Goal: Information Seeking & Learning: Learn about a topic

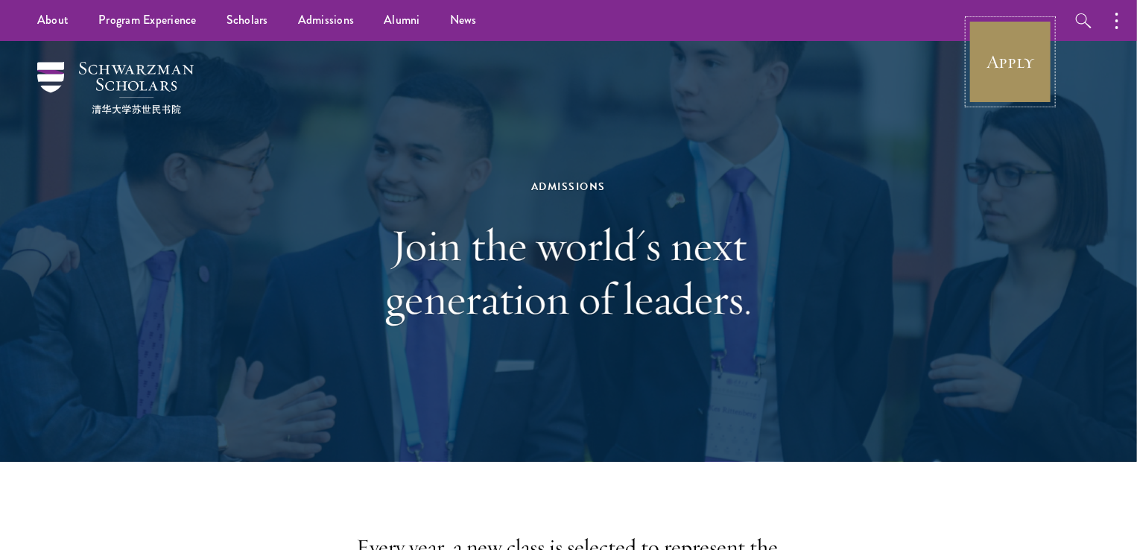
click at [1010, 48] on link "Apply" at bounding box center [1009, 61] width 83 height 83
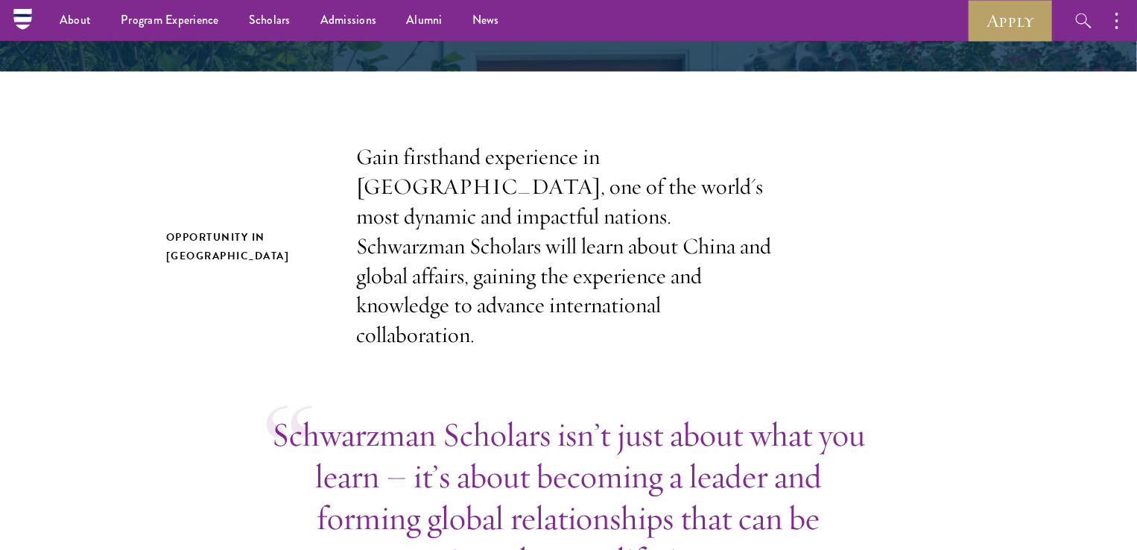
scroll to position [316, 0]
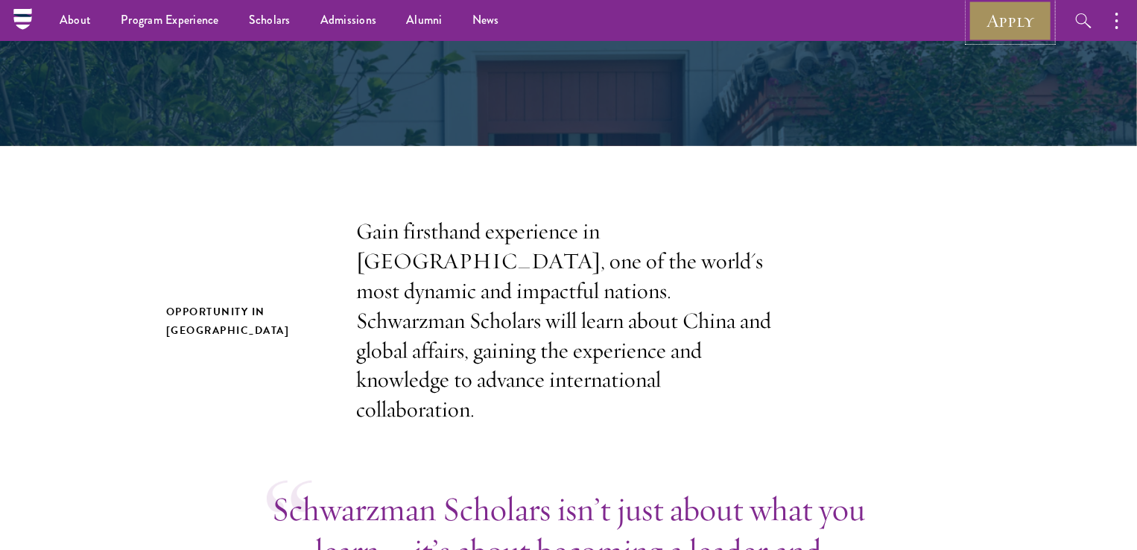
click at [1021, 34] on link "Apply" at bounding box center [1009, 20] width 83 height 41
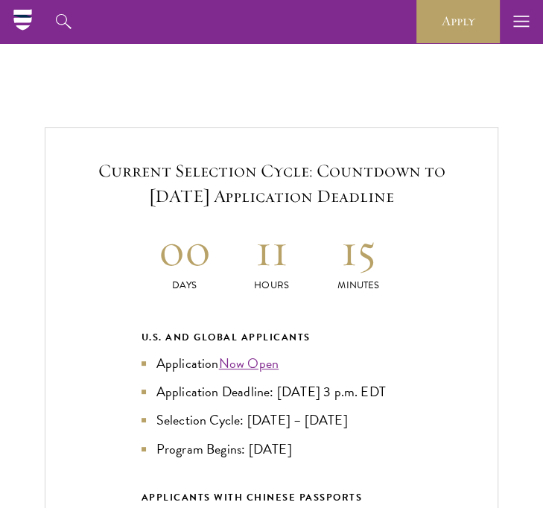
scroll to position [2702, 0]
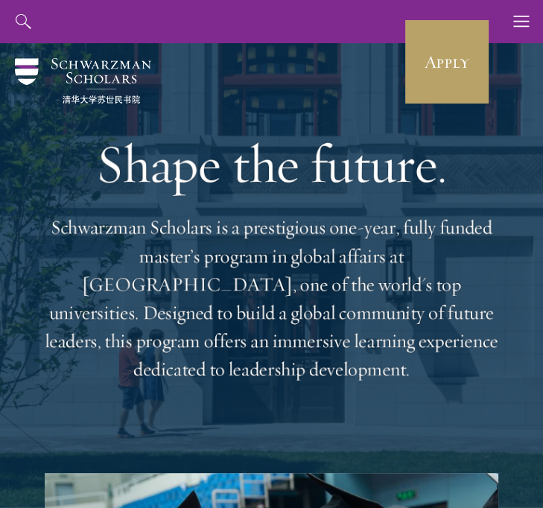
click at [433, 156] on h1 "Shape the future." at bounding box center [272, 164] width 454 height 63
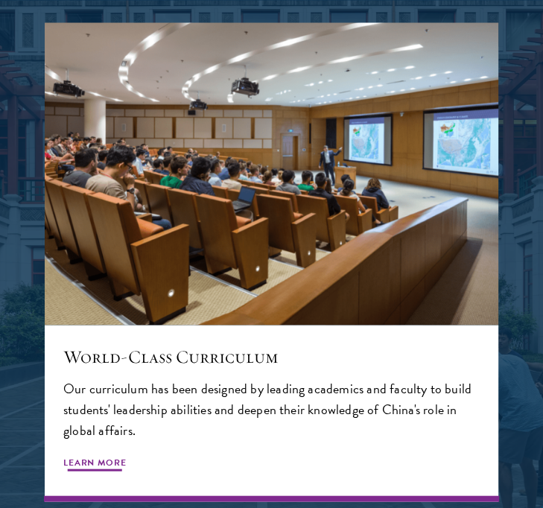
scroll to position [1353, 0]
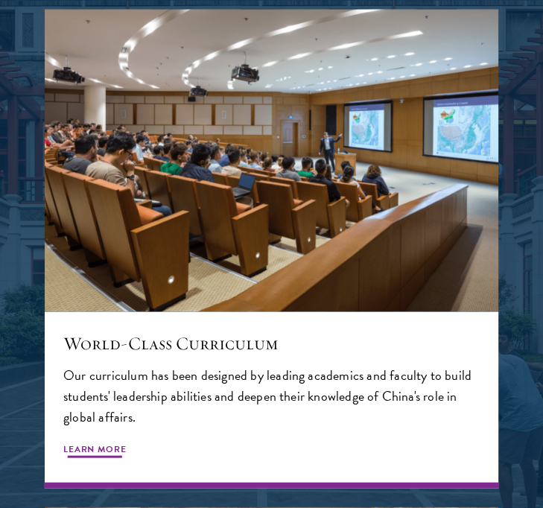
click at [74, 444] on span "Learn More" at bounding box center [94, 451] width 63 height 18
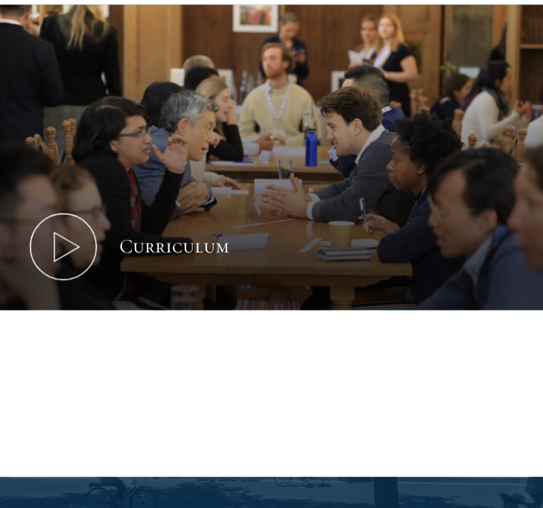
scroll to position [723, 0]
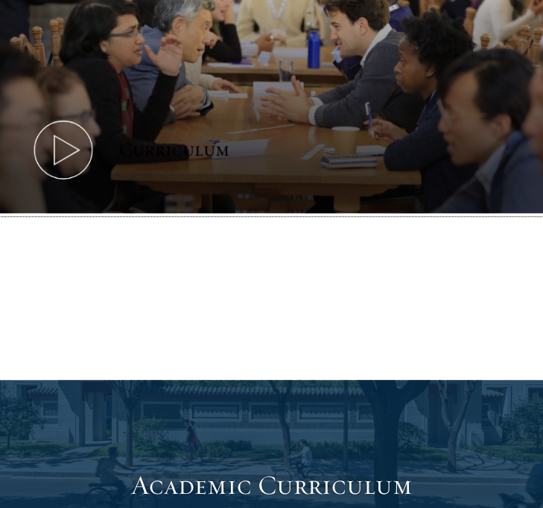
click at [84, 156] on icon at bounding box center [63, 149] width 67 height 67
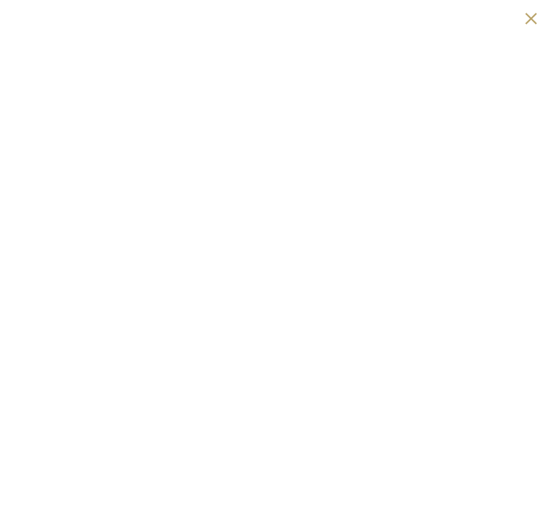
click at [536, 16] on button at bounding box center [531, 18] width 22 height 22
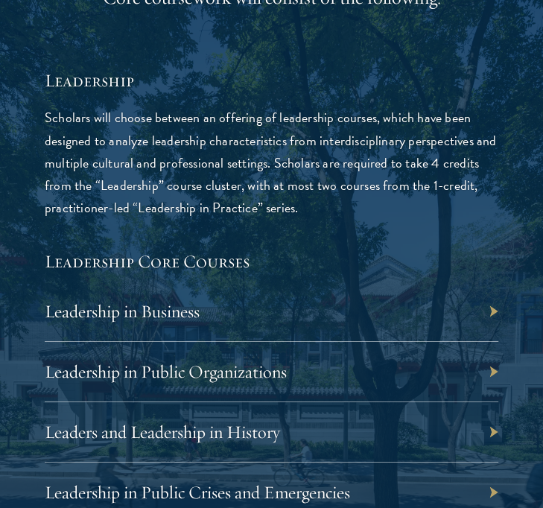
scroll to position [2452, 0]
click at [330, 329] on div "Leadership in Business" at bounding box center [272, 311] width 454 height 60
click at [330, 320] on div "Leadership in Business" at bounding box center [272, 311] width 454 height 60
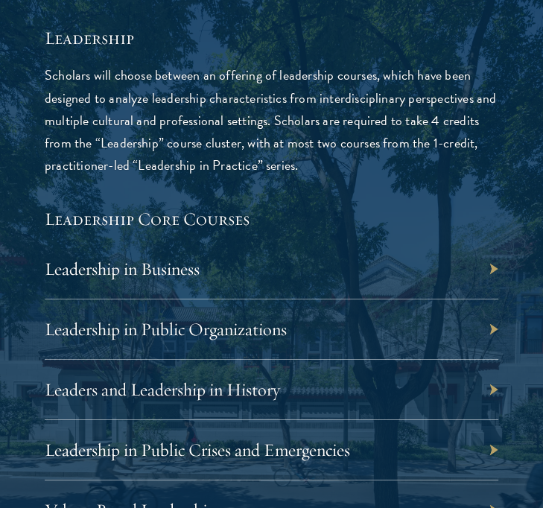
scroll to position [2517, 0]
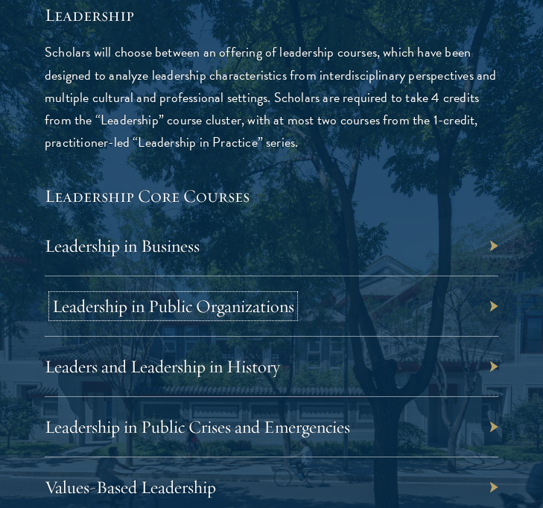
click at [248, 302] on link "Leadership in Public Organizations" at bounding box center [173, 306] width 242 height 22
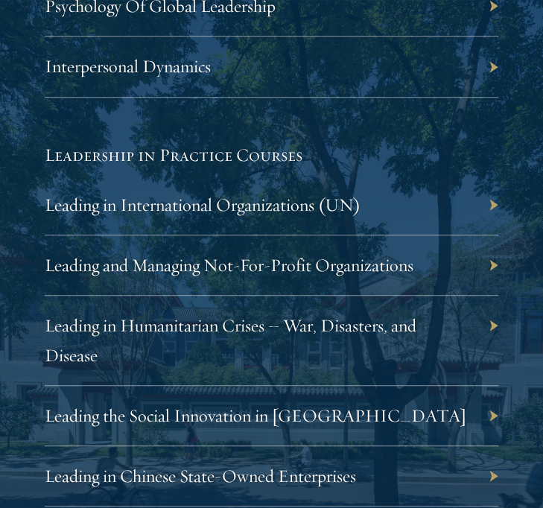
scroll to position [3211, 0]
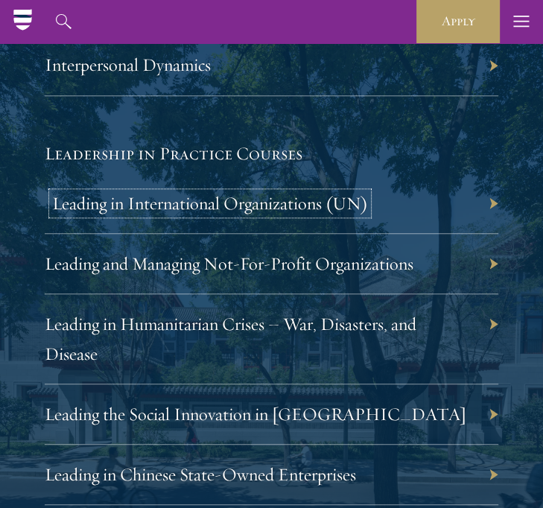
click at [312, 192] on link "Leading in International Organizations (UN)" at bounding box center [210, 203] width 316 height 22
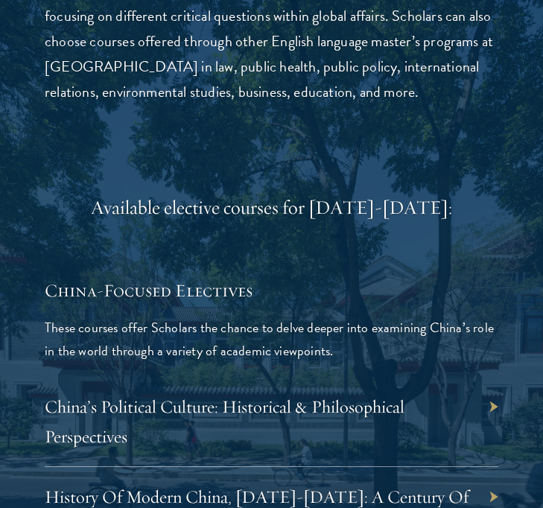
scroll to position [4765, 0]
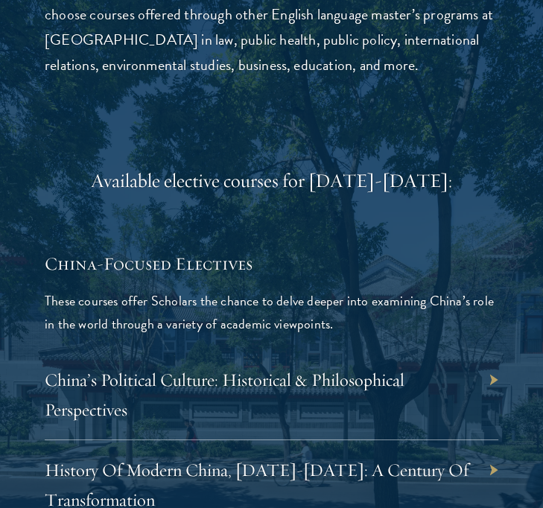
drag, startPoint x: 250, startPoint y: 209, endPoint x: 256, endPoint y: 192, distance: 18.4
click at [288, 290] on p "These courses offer Scholars the chance to delve deeper into examining China’s …" at bounding box center [272, 312] width 454 height 45
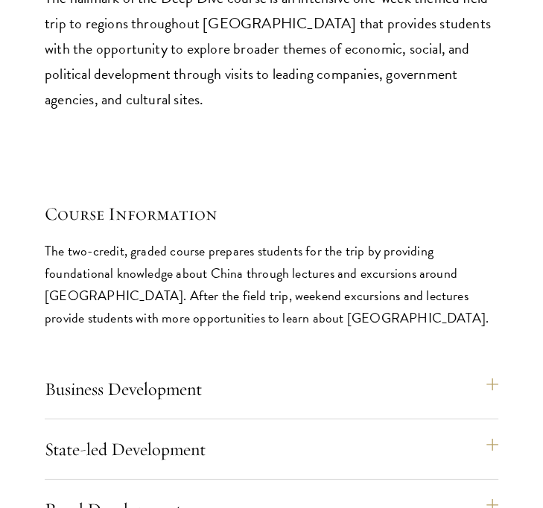
scroll to position [7432, 0]
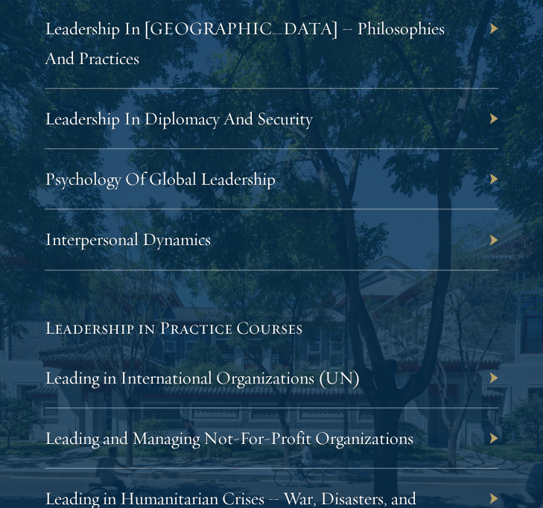
scroll to position [3036, 0]
click at [316, 315] on h5 "Leadership in Practice Courses" at bounding box center [272, 327] width 454 height 25
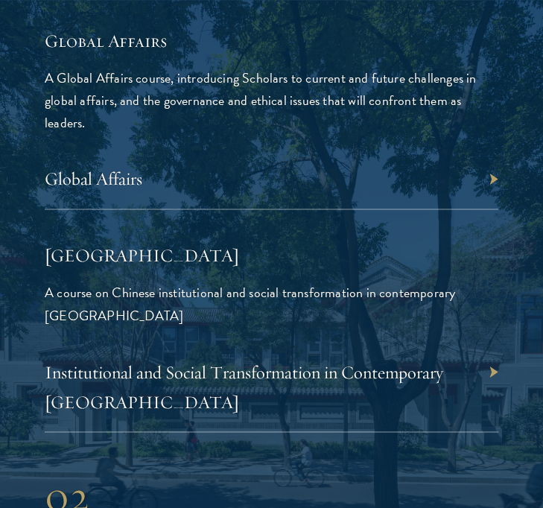
scroll to position [3722, 0]
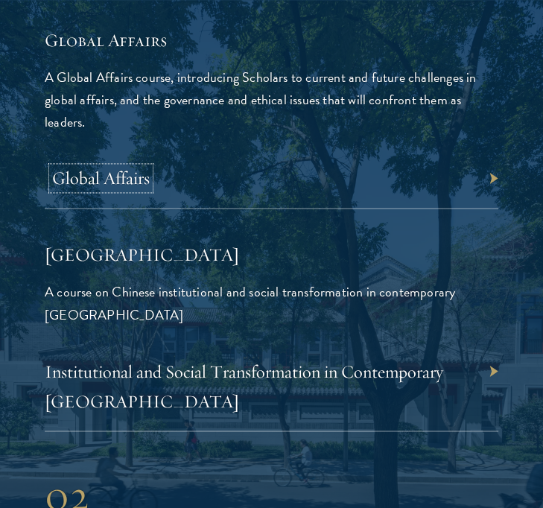
click at [116, 167] on link "Global Affairs" at bounding box center [101, 178] width 98 height 22
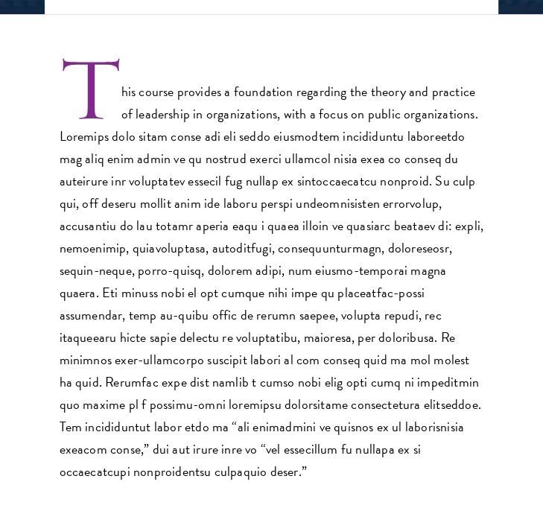
scroll to position [450, 0]
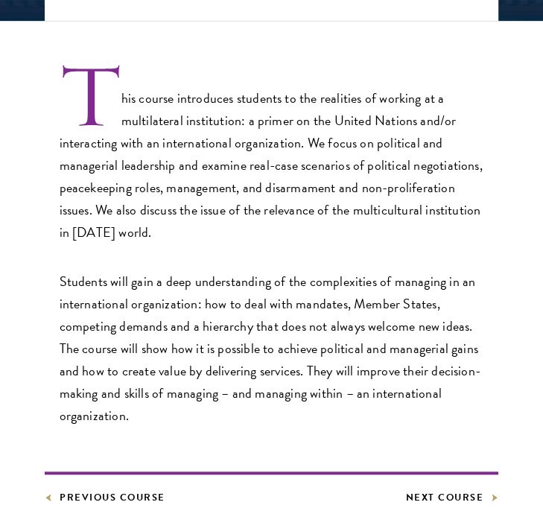
scroll to position [444, 0]
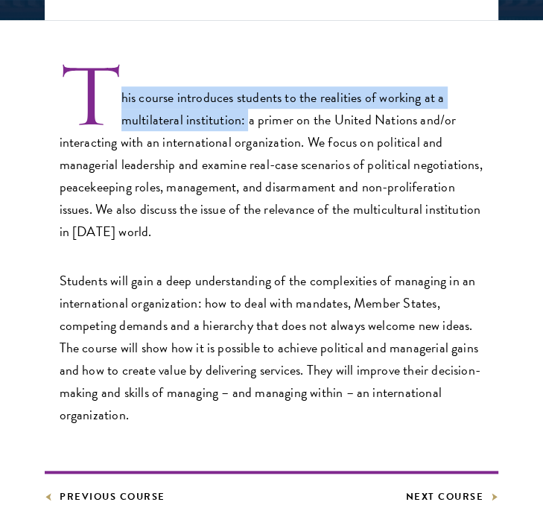
drag, startPoint x: 119, startPoint y: 99, endPoint x: 247, endPoint y: 129, distance: 130.8
click at [247, 129] on p "This course introduces students to the realities of working at a multilateral i…" at bounding box center [272, 154] width 425 height 178
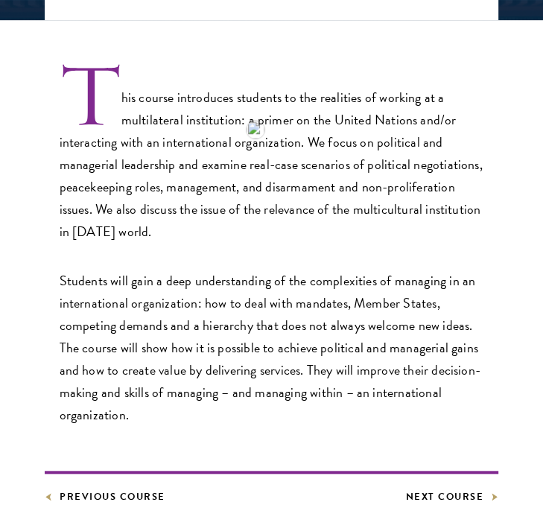
click at [243, 165] on p "This course introduces students to the realities of working at a multilateral i…" at bounding box center [272, 154] width 425 height 178
drag, startPoint x: 168, startPoint y: 183, endPoint x: 235, endPoint y: 185, distance: 67.1
click at [235, 185] on p "This course introduces students to the realities of working at a multilateral i…" at bounding box center [272, 154] width 425 height 178
click at [250, 226] on p "This course introduces students to the realities of working at a multilateral i…" at bounding box center [272, 154] width 425 height 178
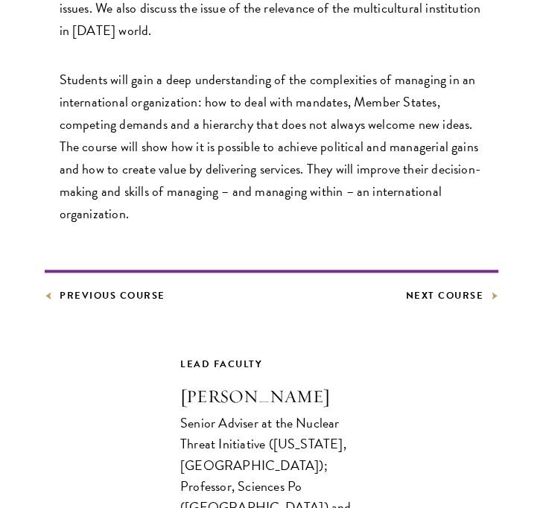
scroll to position [646, 0]
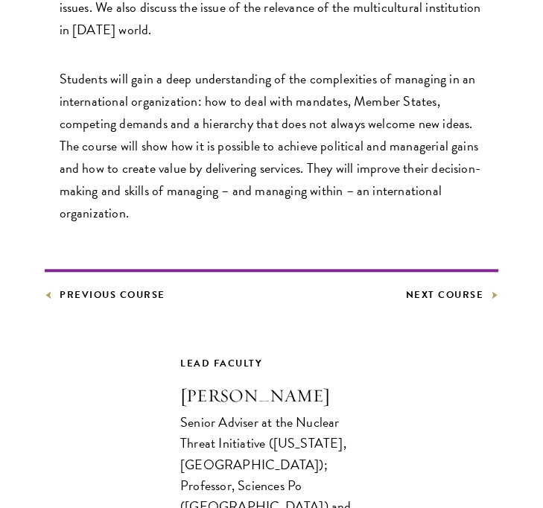
click at [250, 206] on p "Students will gain a deep understanding of the complexities of managing in an i…" at bounding box center [272, 146] width 425 height 156
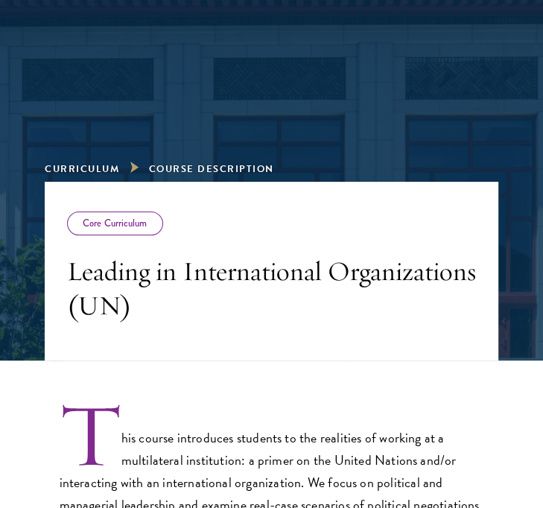
scroll to position [177, 0]
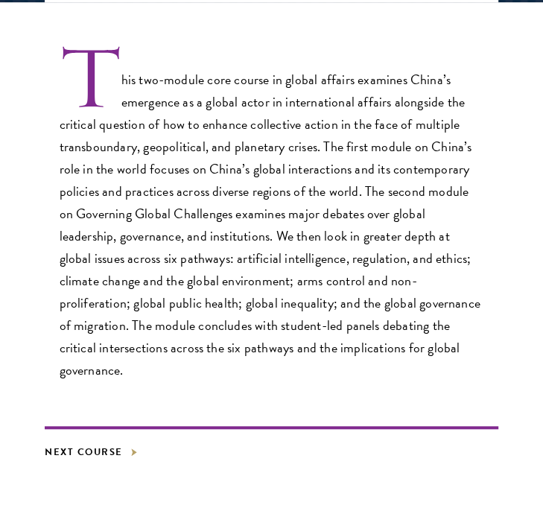
scroll to position [472, 0]
